Goal: Information Seeking & Learning: Learn about a topic

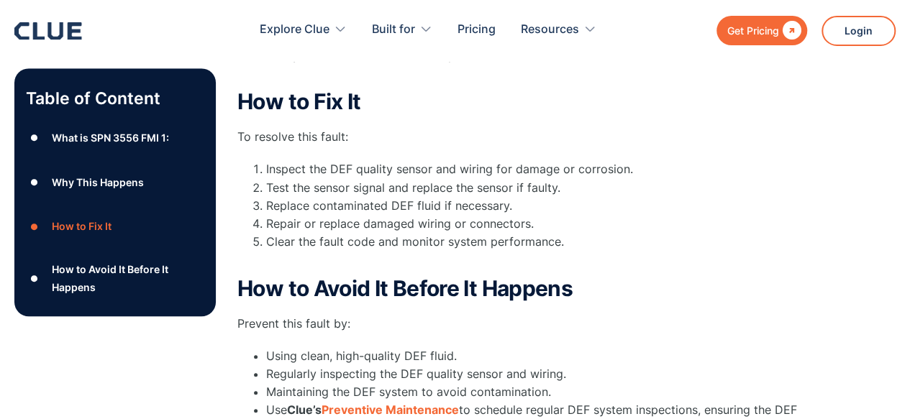
scroll to position [563, 0]
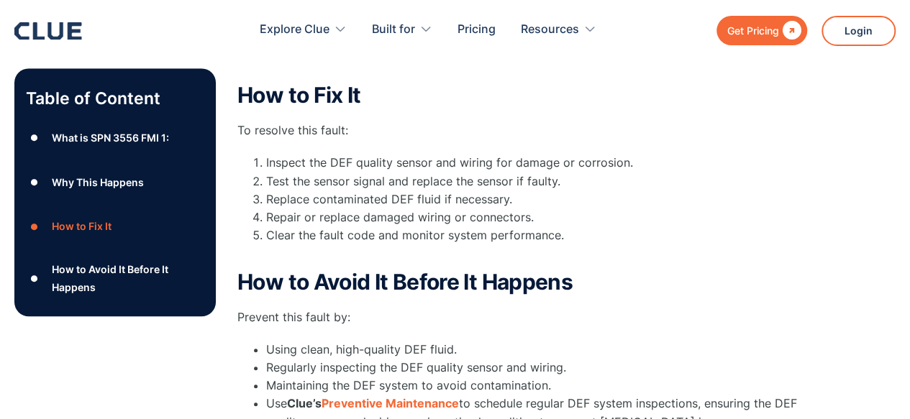
click at [849, 365] on div "Table of Content ● What is SPN 3556 FMI 1: ● Why This Happens ● How to Fix It ●…" at bounding box center [454, 105] width 881 height 724
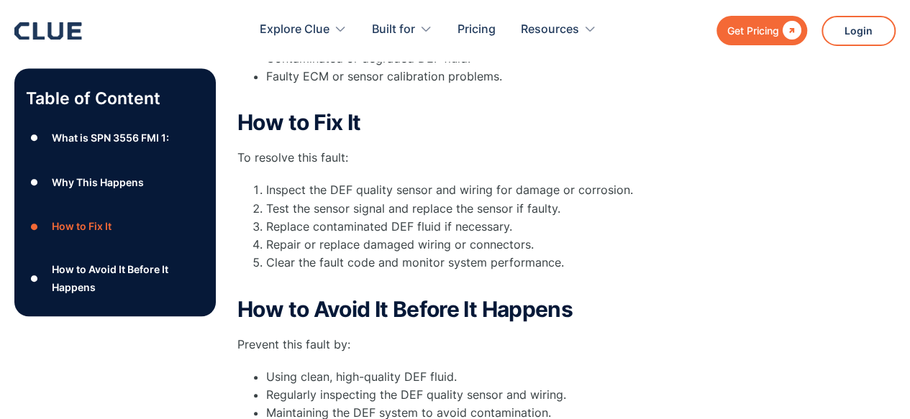
click at [845, 373] on div "Table of Content ● What is SPN 3556 FMI 1: ● Why This Happens ● How to Fix It ●…" at bounding box center [454, 133] width 881 height 724
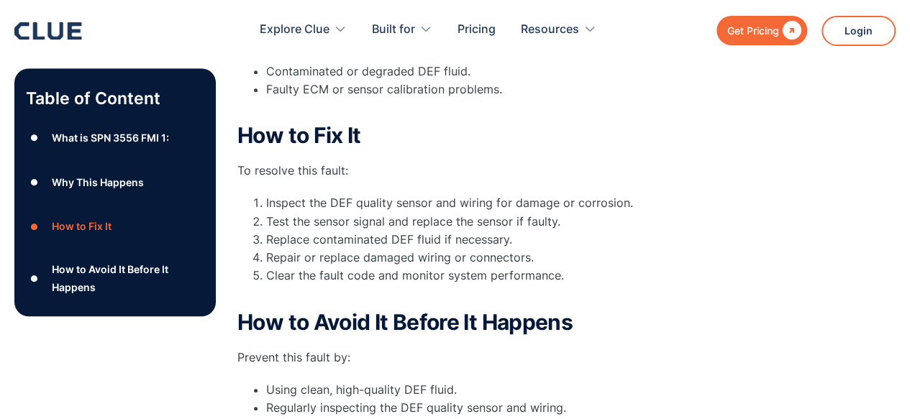
scroll to position [527, 0]
click at [849, 365] on div "Table of Content ● What is SPN 3556 FMI 1: ● Why This Happens ● How to Fix It ●…" at bounding box center [454, 145] width 881 height 724
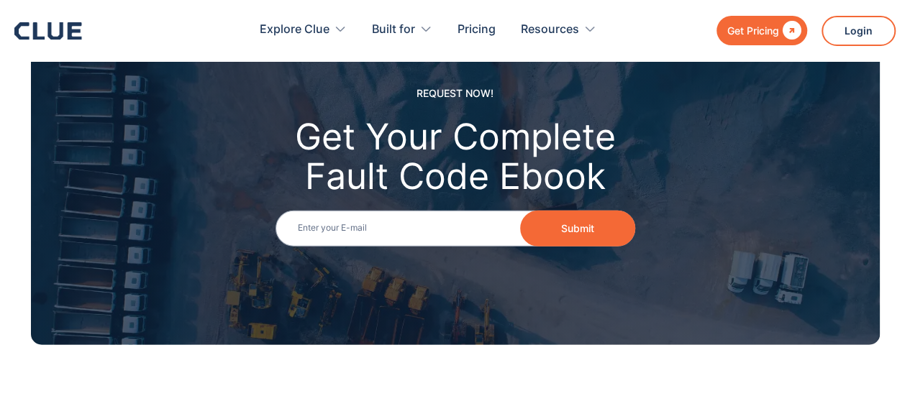
scroll to position [1704, 0]
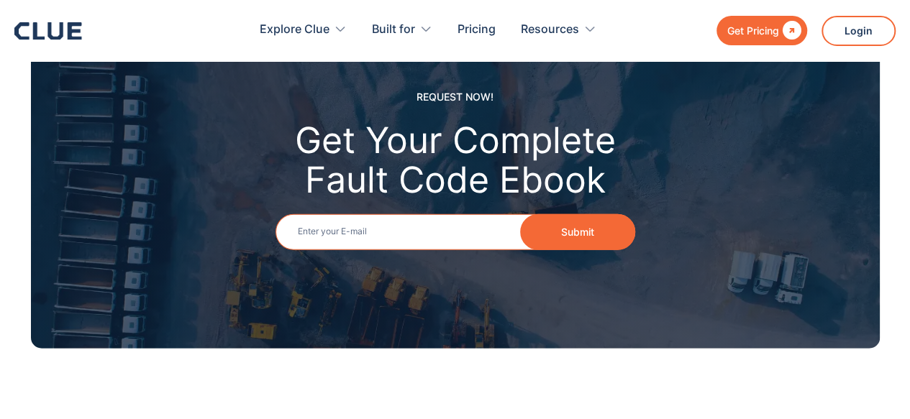
click at [422, 214] on input "Email" at bounding box center [456, 232] width 360 height 36
type input "[EMAIL_ADDRESS][DOMAIN_NAME]"
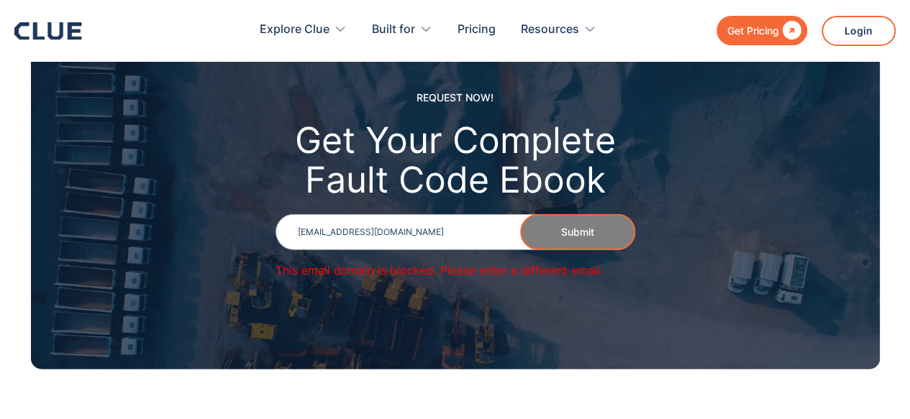
click at [778, 37] on div "Get Pricing" at bounding box center [753, 31] width 52 height 18
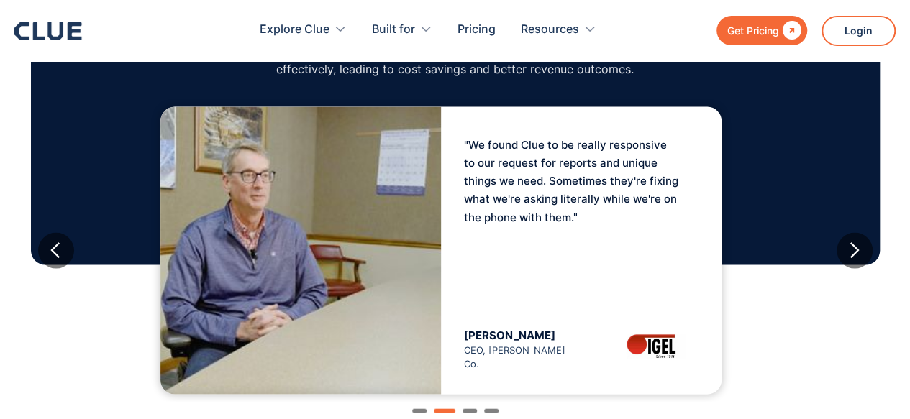
scroll to position [1366, 0]
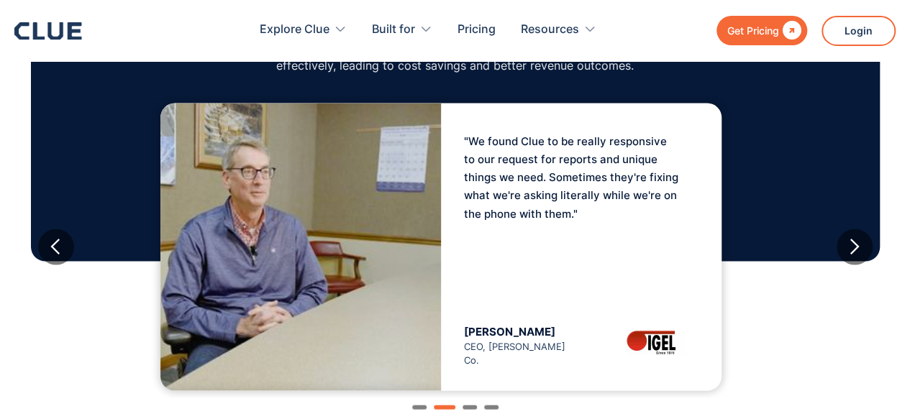
click at [858, 378] on div "Read full Case Study "We found Clue to be really responsive to our request for …" at bounding box center [441, 247] width 834 height 302
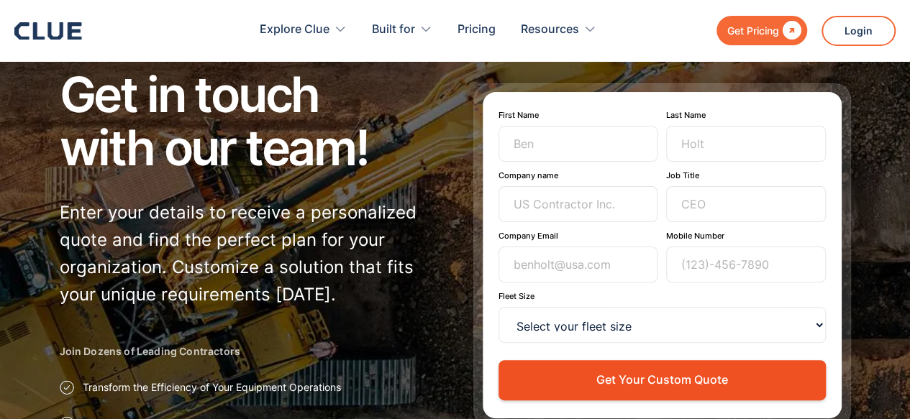
scroll to position [0, 0]
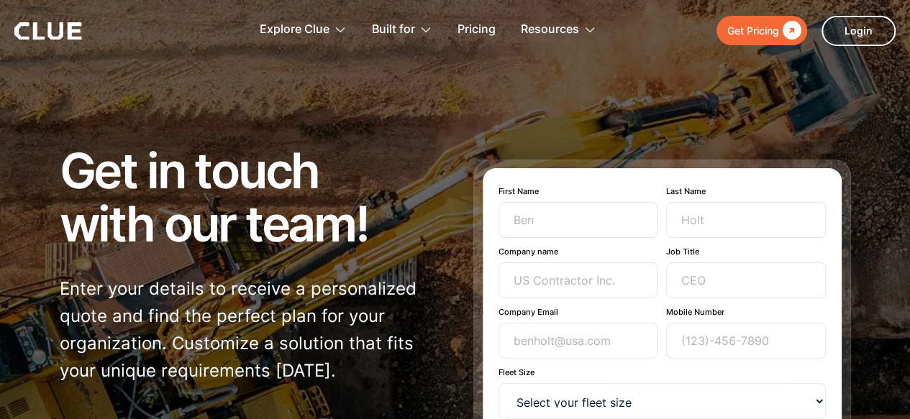
click at [877, 288] on div at bounding box center [455, 322] width 910 height 644
